Goal: Information Seeking & Learning: Learn about a topic

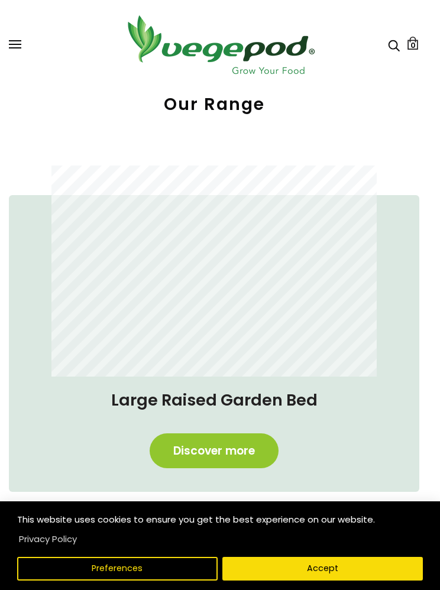
scroll to position [317, 6]
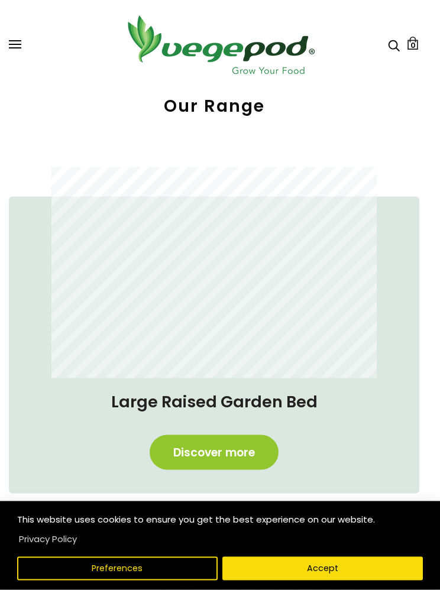
click at [248, 447] on link "Discover more" at bounding box center [214, 452] width 129 height 35
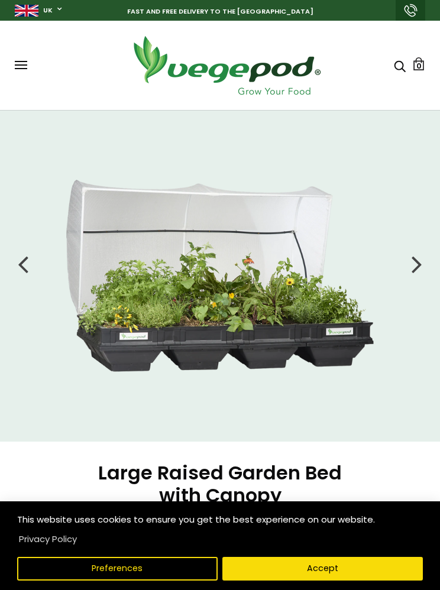
click at [23, 63] on button at bounding box center [21, 65] width 12 height 9
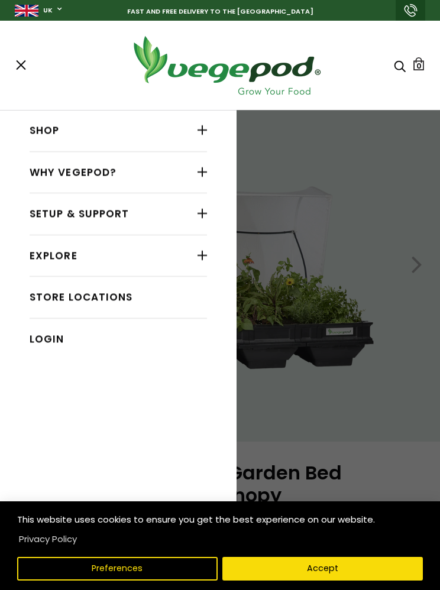
click at [206, 132] on div at bounding box center [201, 129] width 9 height 15
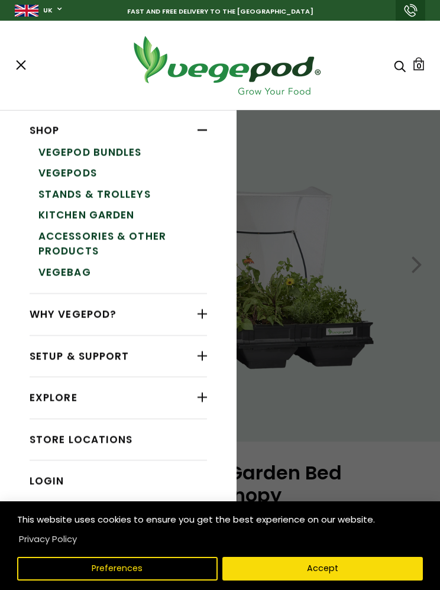
click at [94, 171] on link "Vegepods" at bounding box center [122, 173] width 168 height 21
